Goal: Task Accomplishment & Management: Use online tool/utility

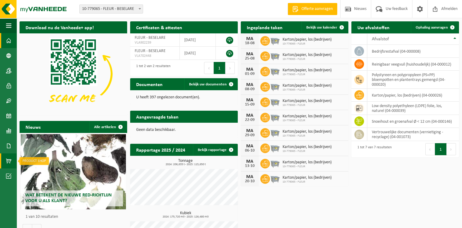
click at [10, 163] on span at bounding box center [8, 160] width 5 height 15
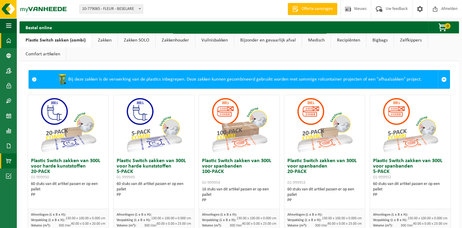
click at [8, 41] on span at bounding box center [8, 40] width 5 height 15
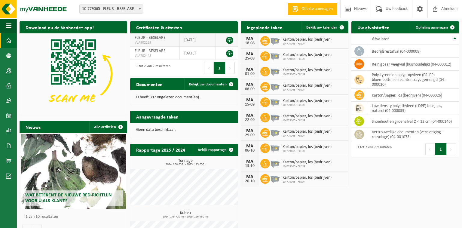
click at [230, 41] on link at bounding box center [229, 40] width 7 height 7
click at [230, 54] on link at bounding box center [229, 53] width 7 height 7
click at [434, 27] on span "Ophaling aanvragen" at bounding box center [432, 28] width 32 height 4
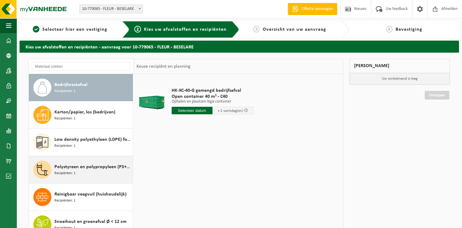
scroll to position [10, 0]
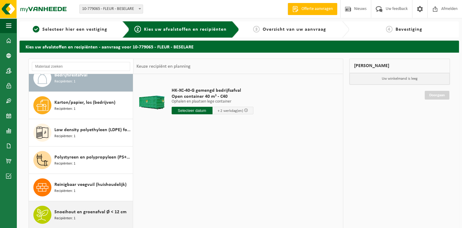
click at [64, 212] on span "Snoeihout en groenafval Ø < 12 cm" at bounding box center [90, 211] width 72 height 7
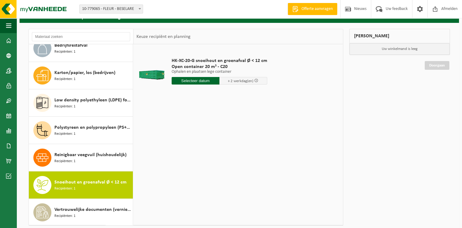
scroll to position [0, 0]
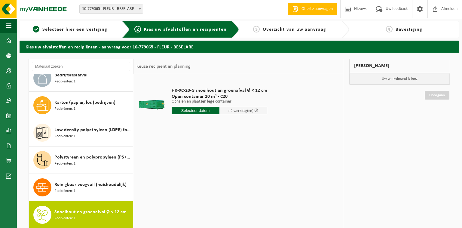
click at [202, 112] on input "text" at bounding box center [196, 111] width 48 height 8
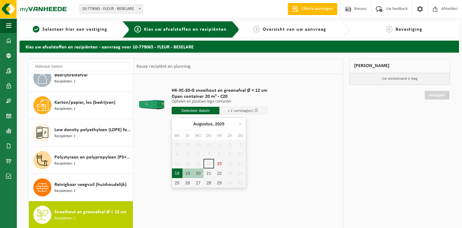
click at [178, 175] on div "18" at bounding box center [177, 173] width 11 height 10
type input "Van 2025-08-18"
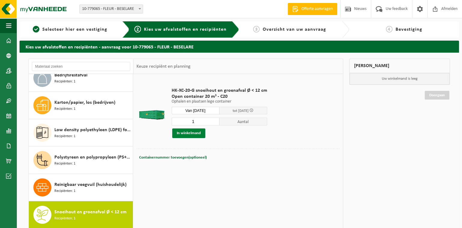
click at [180, 130] on button "In winkelmand" at bounding box center [188, 133] width 33 height 10
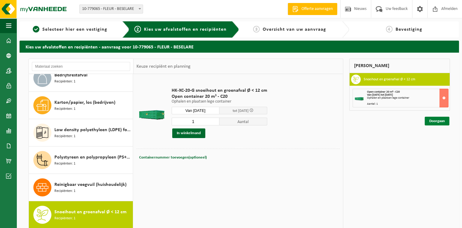
click at [432, 121] on link "Doorgaan" at bounding box center [437, 121] width 25 height 9
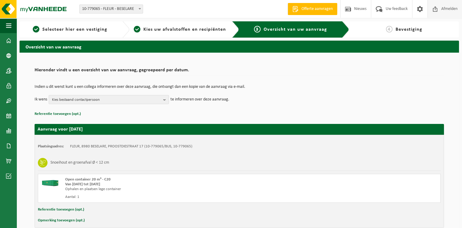
click at [450, 10] on span "Afmelden" at bounding box center [449, 9] width 19 height 18
